Goal: Transaction & Acquisition: Book appointment/travel/reservation

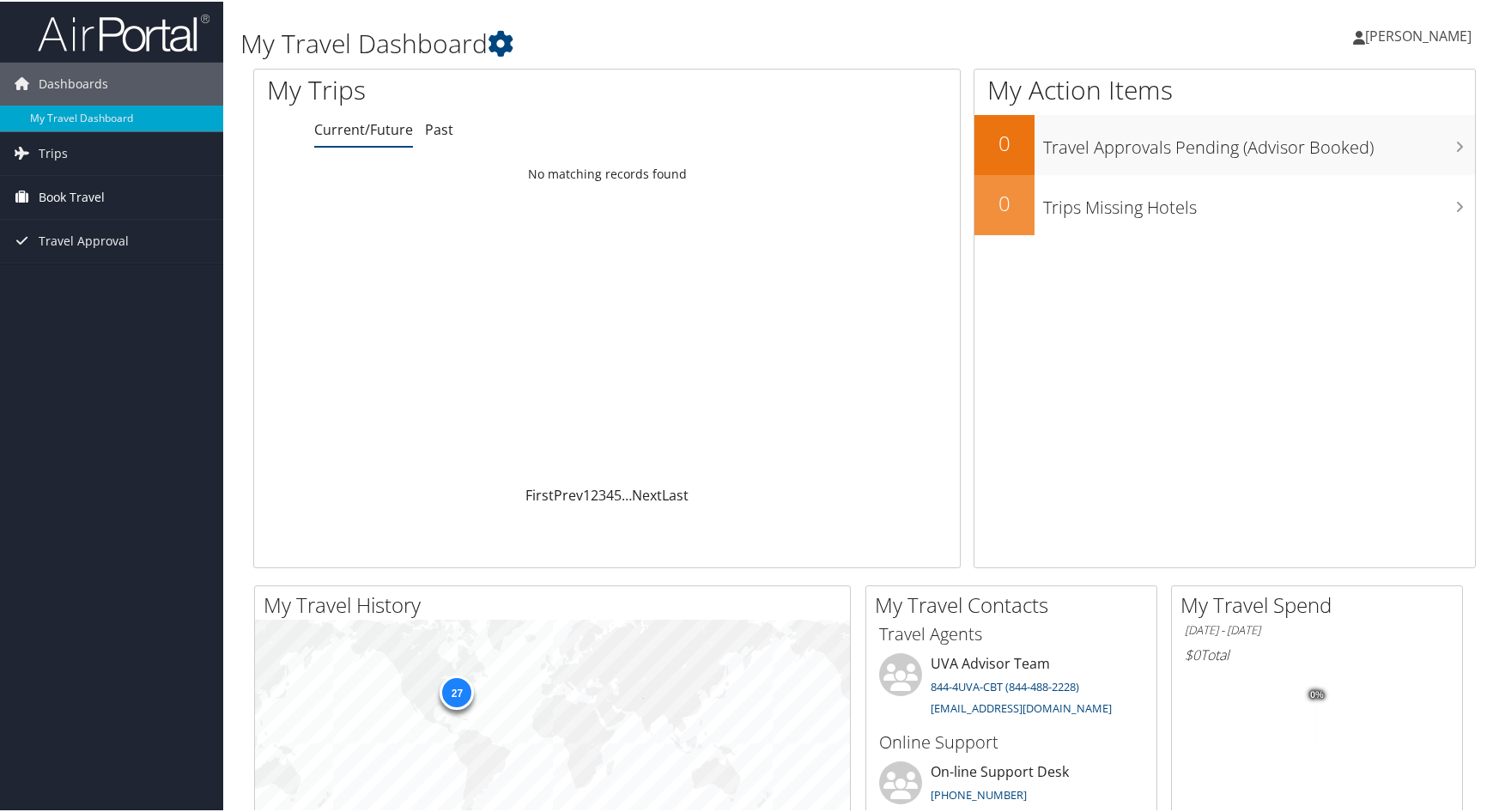
click at [58, 189] on span "Book Travel" at bounding box center [71, 195] width 66 height 43
click at [93, 279] on link "Book/Manage Online Trips" at bounding box center [112, 281] width 223 height 26
